Goal: Information Seeking & Learning: Learn about a topic

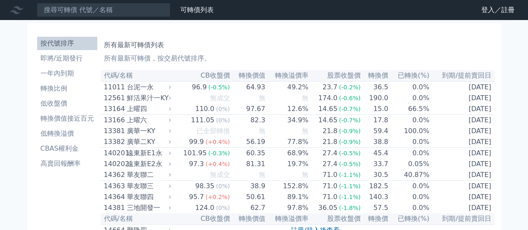
scroll to position [2443, 0]
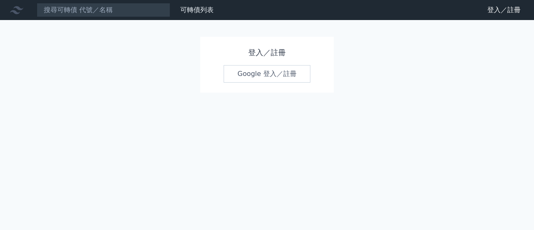
click at [286, 69] on link "Google 登入／註冊" at bounding box center [267, 74] width 87 height 18
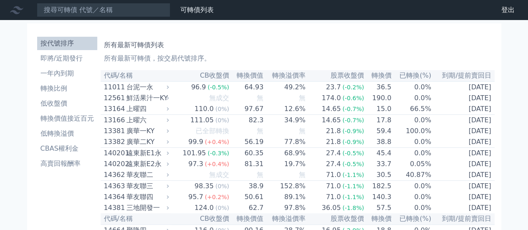
scroll to position [2455, 0]
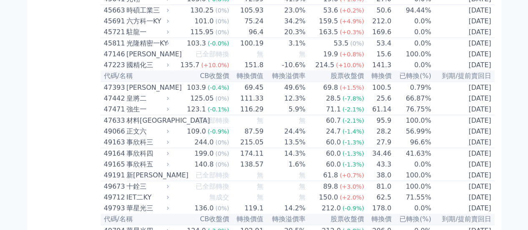
scroll to position [2664, 0]
